Goal: Check status: Check status

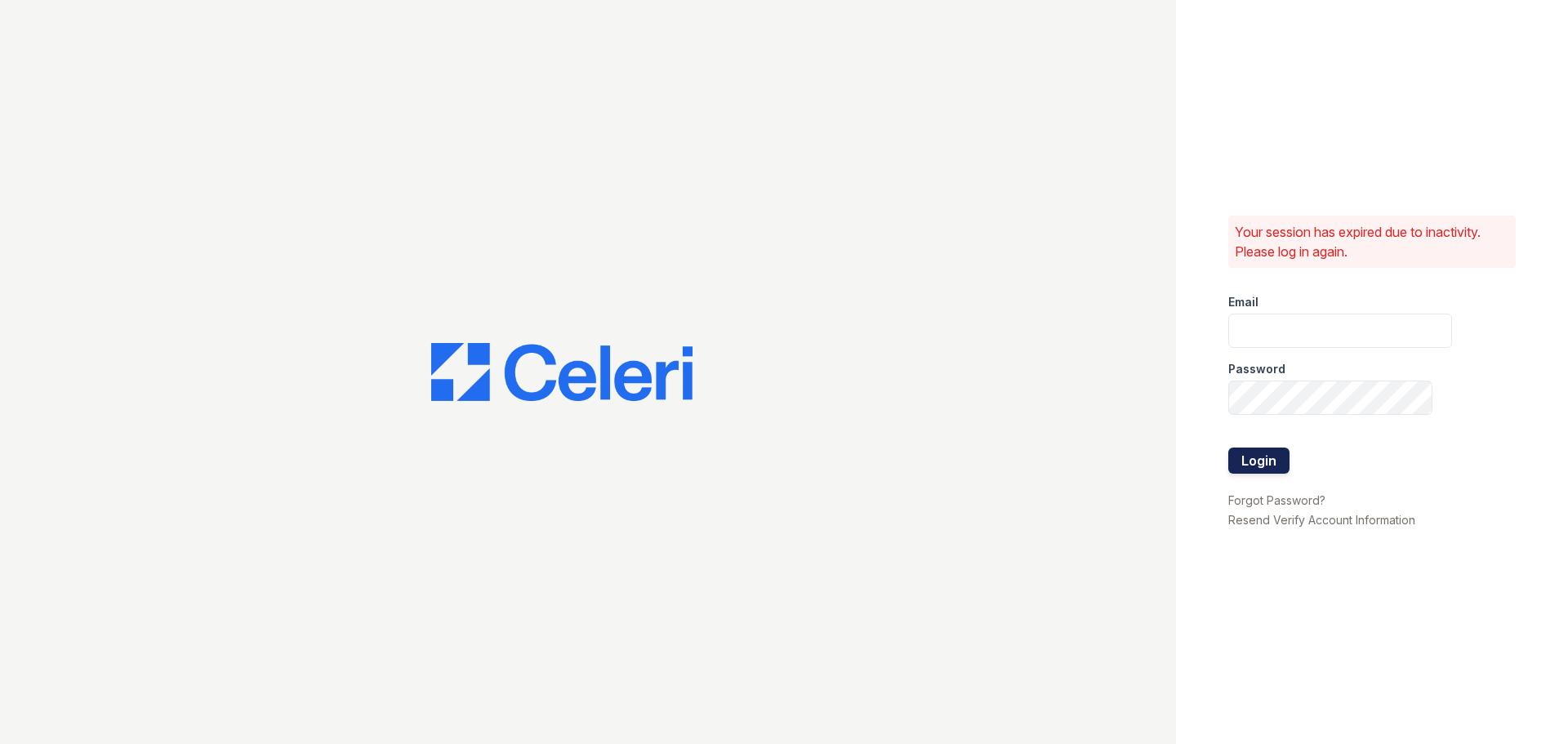
type input "[EMAIL_ADDRESS][DOMAIN_NAME]"
click at [1255, 456] on button "Login" at bounding box center [1259, 460] width 61 height 26
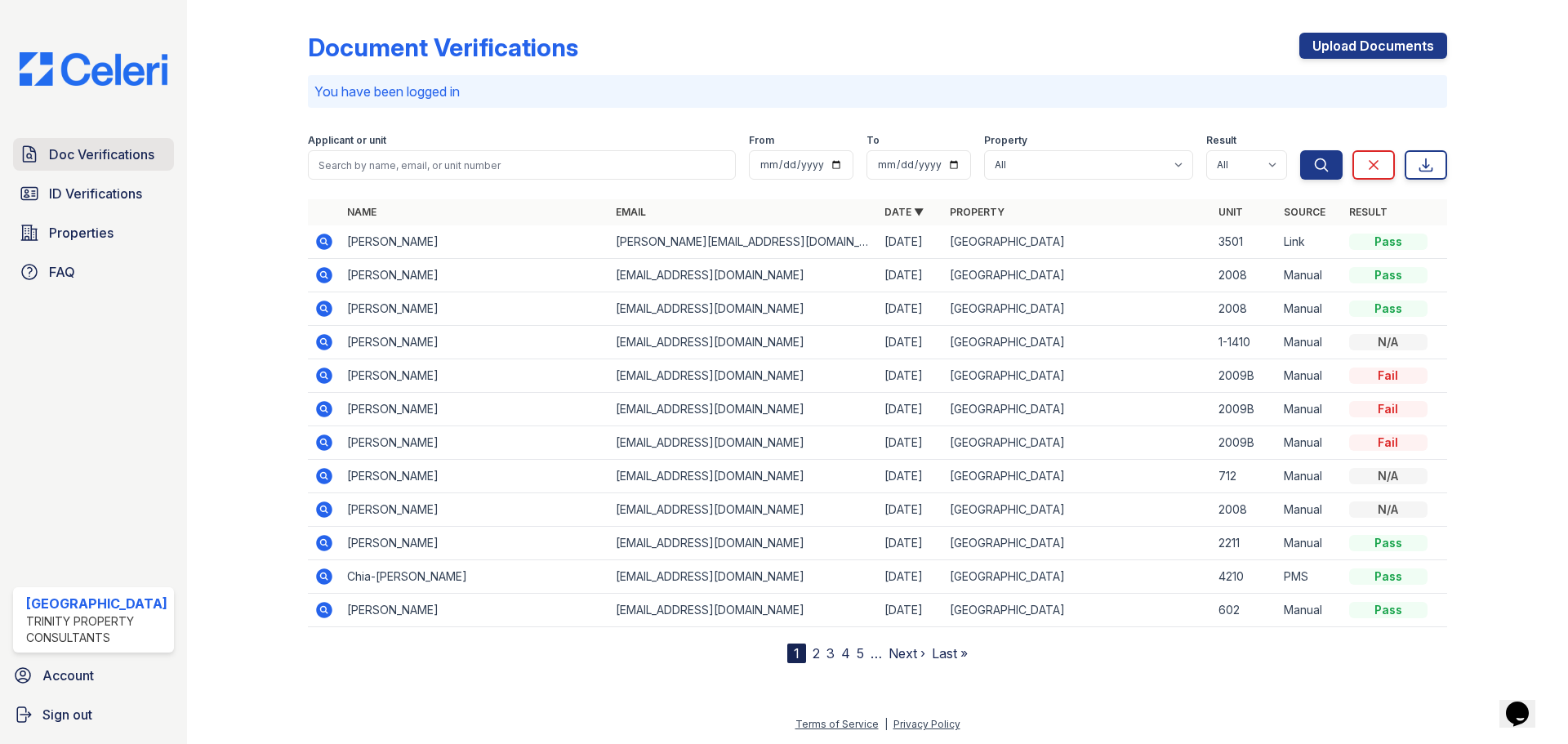
click at [107, 157] on span "Doc Verifications" at bounding box center [101, 154] width 105 height 20
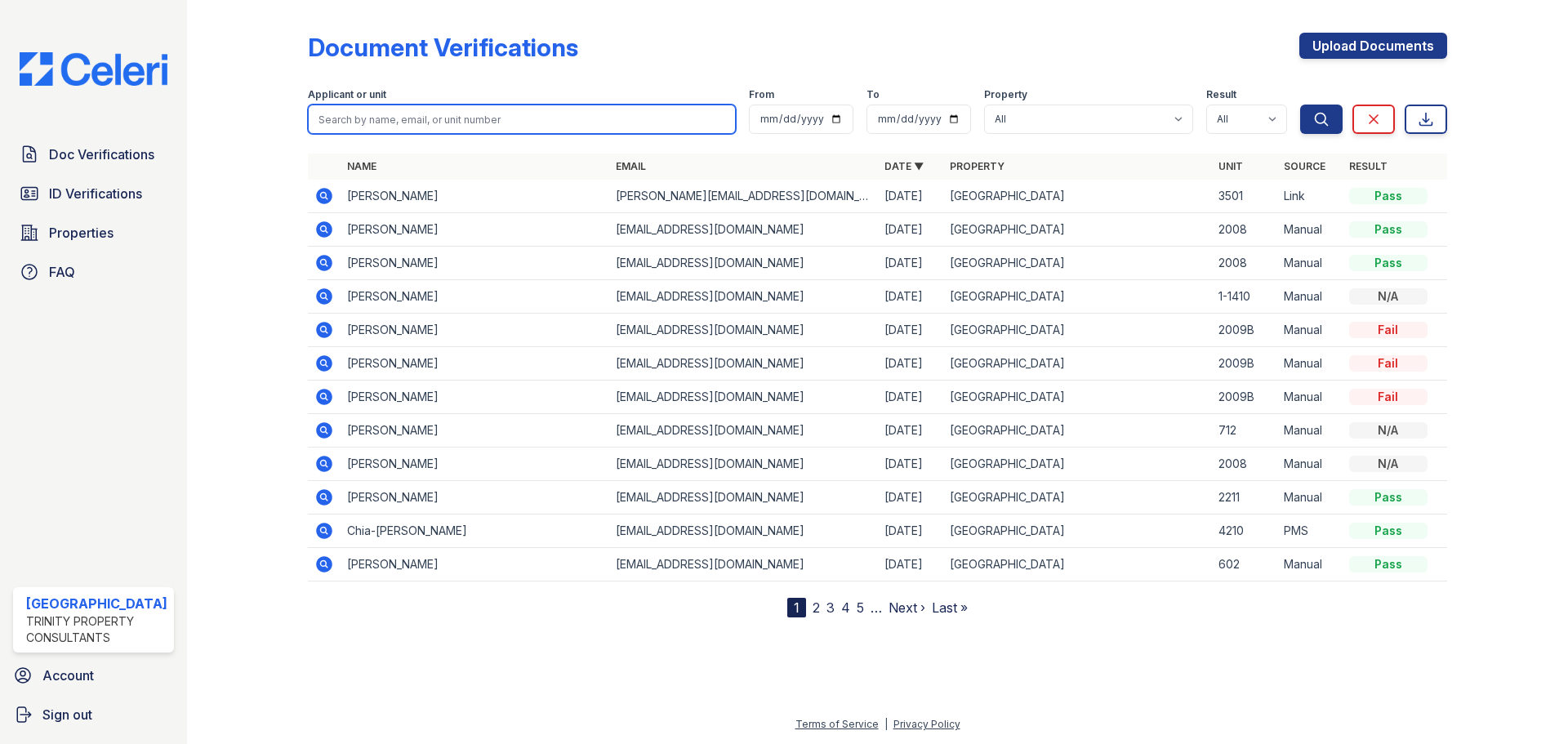
click at [392, 121] on input "search" at bounding box center [522, 118] width 428 height 30
type input "chia yu meng"
click at [1300, 104] on button "Search" at bounding box center [1321, 118] width 42 height 30
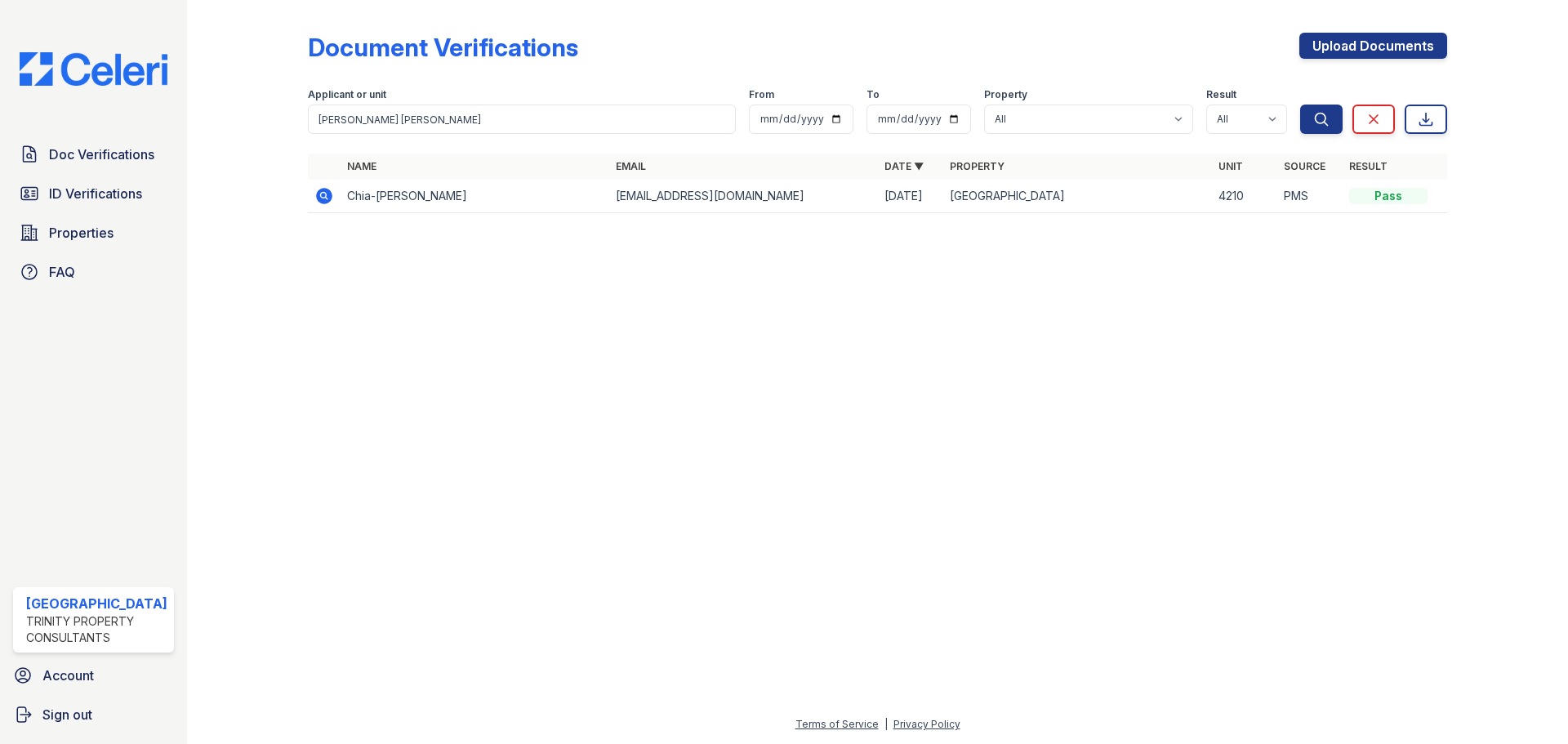
click at [318, 195] on icon at bounding box center [324, 196] width 16 height 16
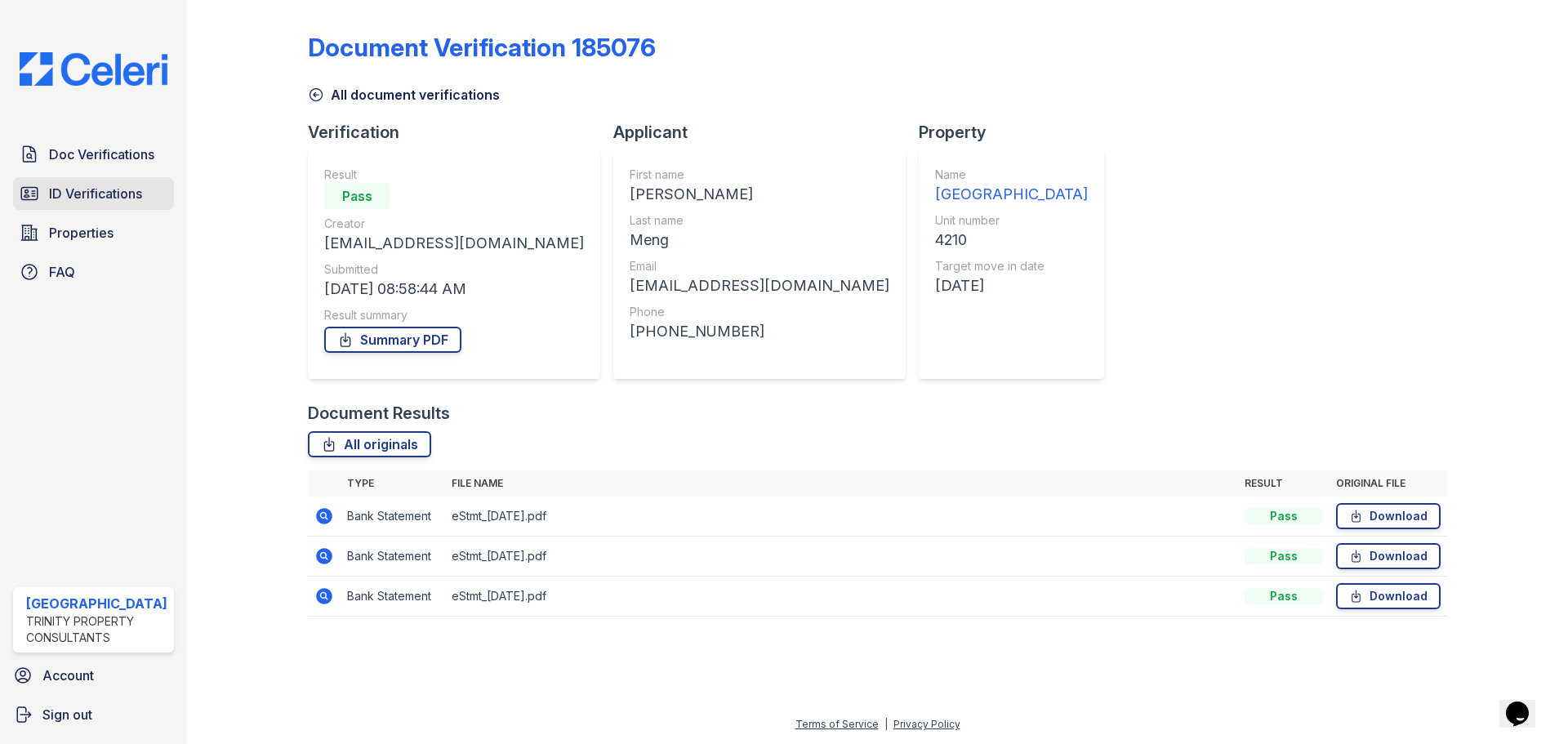
click at [66, 188] on span "ID Verifications" at bounding box center [96, 194] width 93 height 20
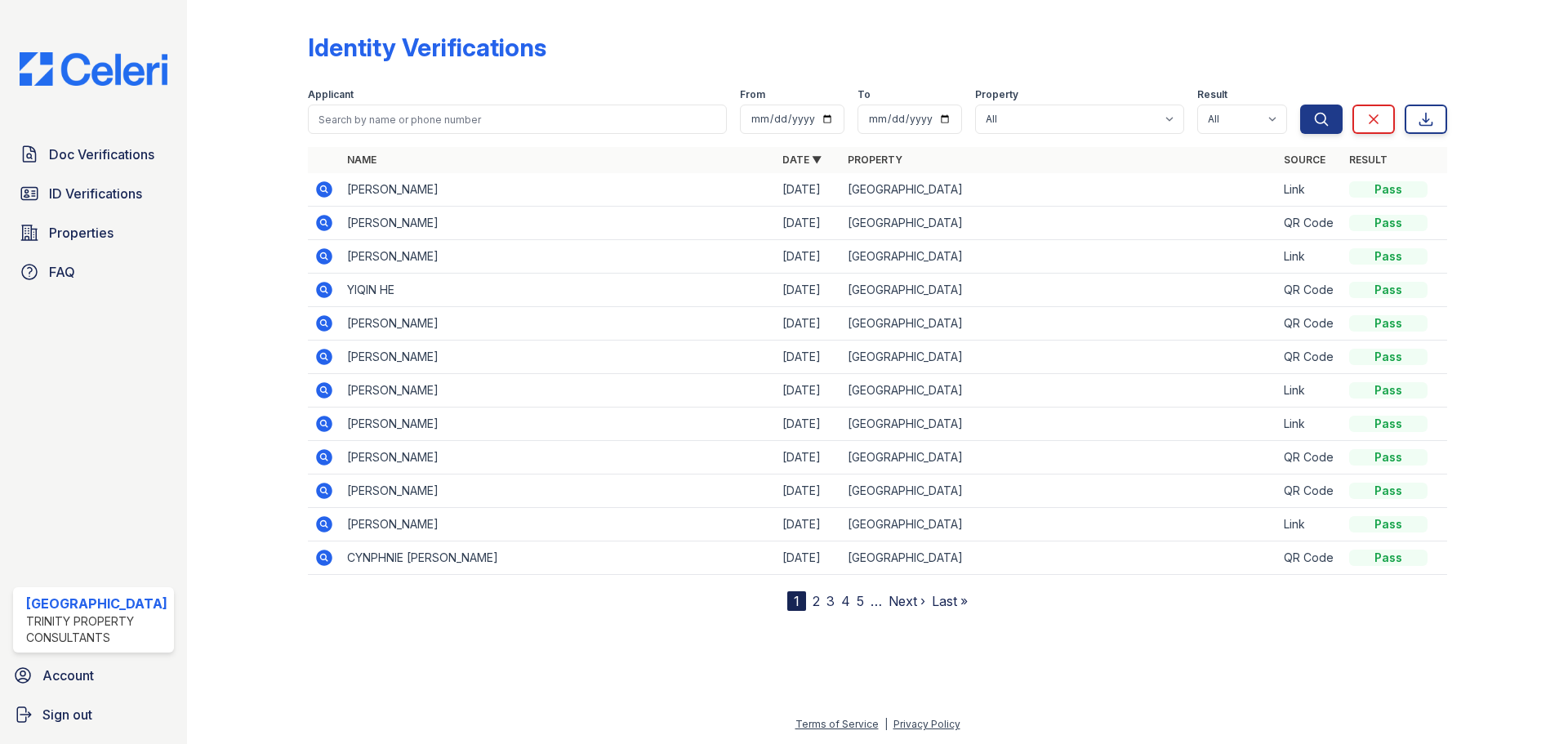
click at [322, 191] on icon at bounding box center [324, 189] width 20 height 20
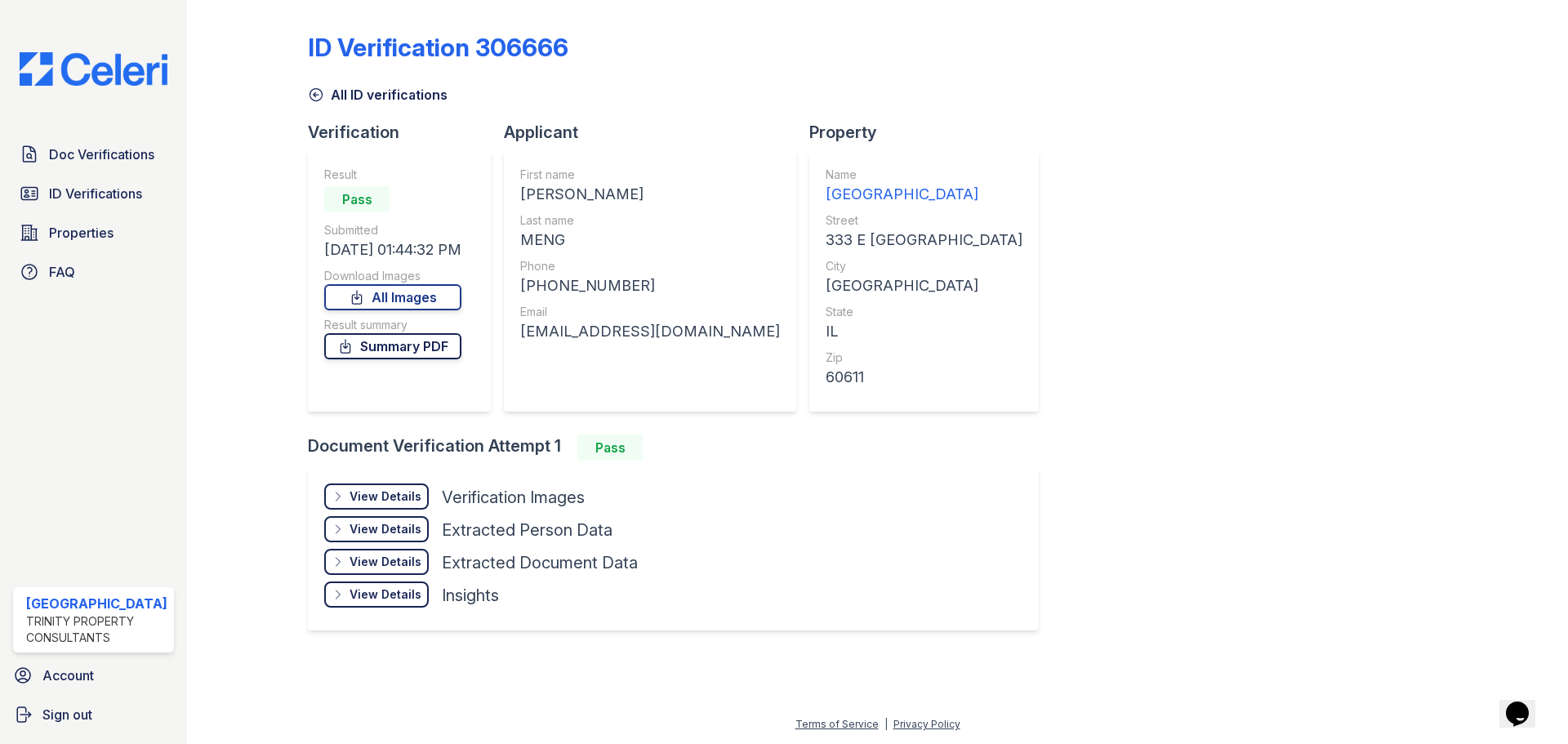
click at [400, 343] on link "Summary PDF" at bounding box center [392, 346] width 137 height 26
